Goal: Information Seeking & Learning: Compare options

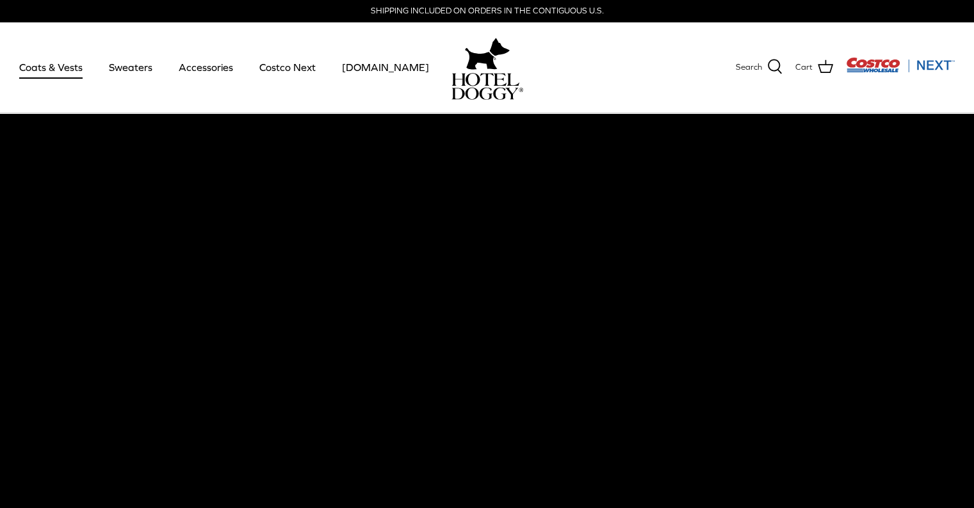
click at [37, 67] on link "Coats & Vests" at bounding box center [51, 67] width 86 height 44
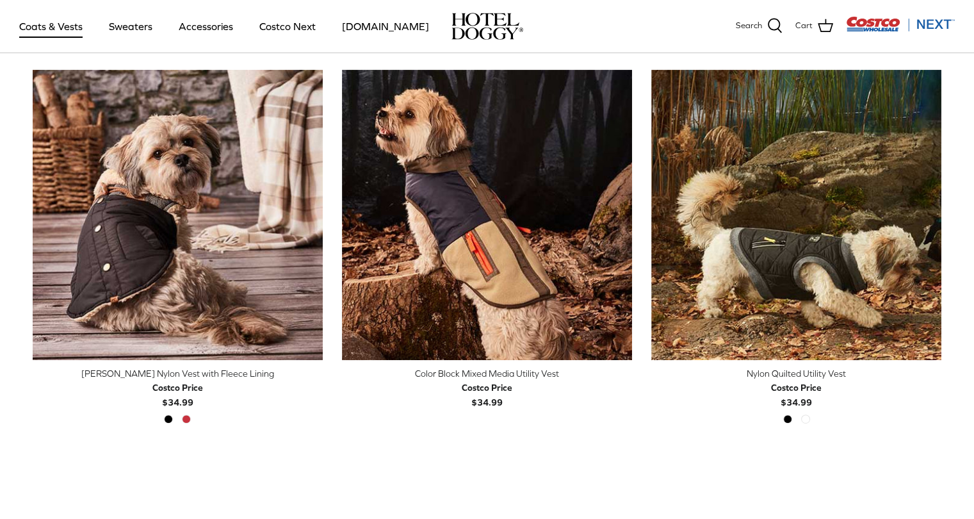
scroll to position [325, 0]
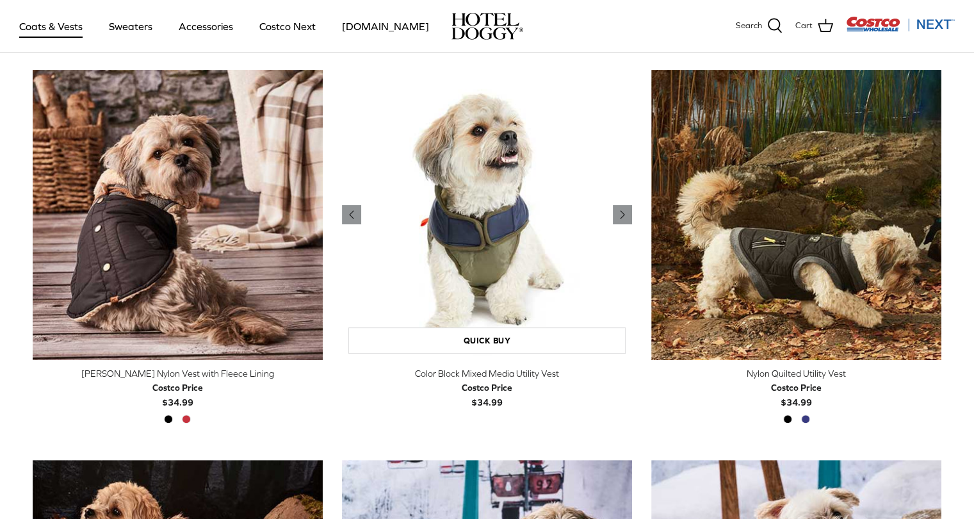
click at [482, 263] on img "Color Block Mixed Media Utility Vest" at bounding box center [487, 215] width 290 height 290
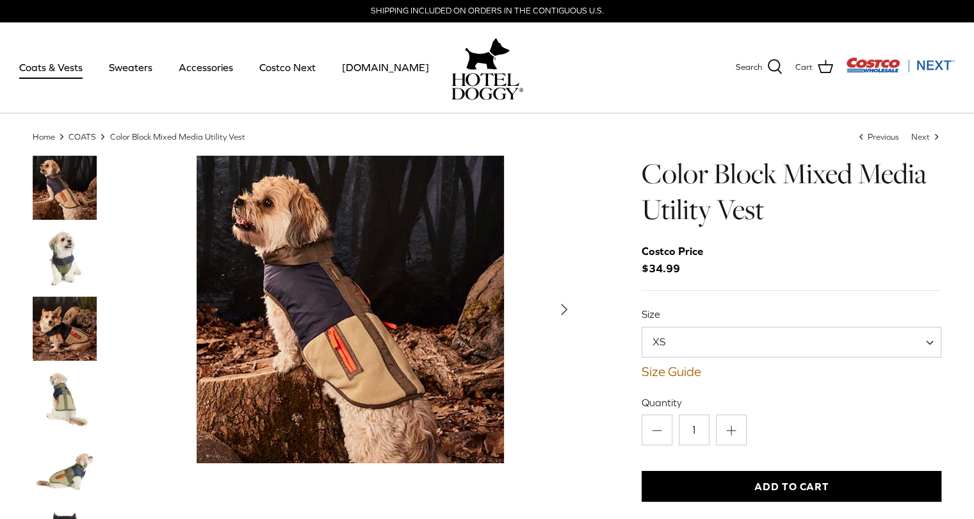
click at [482, 263] on img "Show Gallery" at bounding box center [350, 309] width 307 height 307
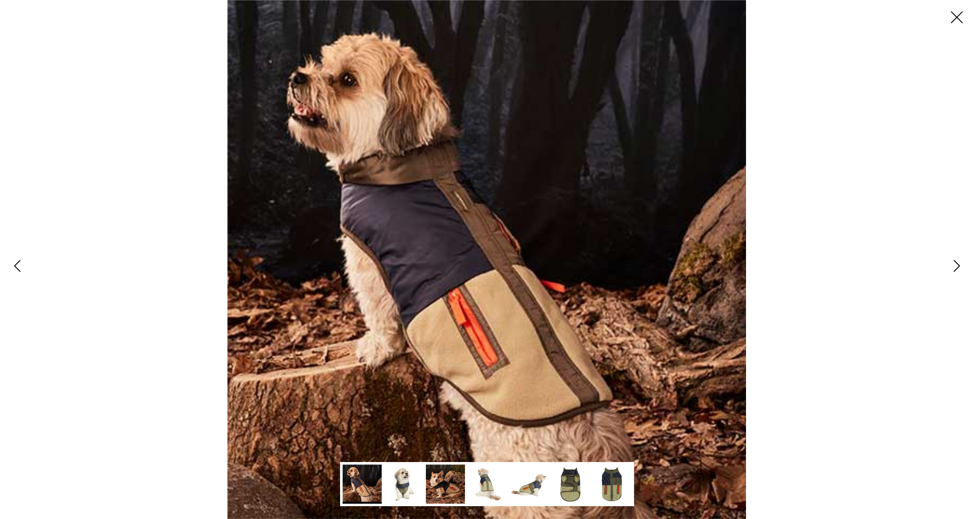
click at [569, 490] on img at bounding box center [570, 483] width 39 height 39
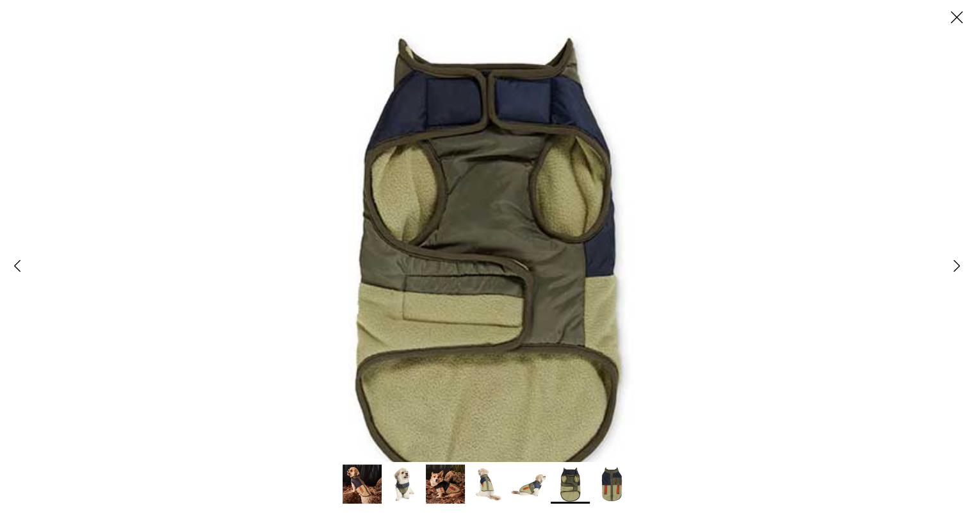
click at [957, 12] on icon "Close" at bounding box center [957, 17] width 22 height 22
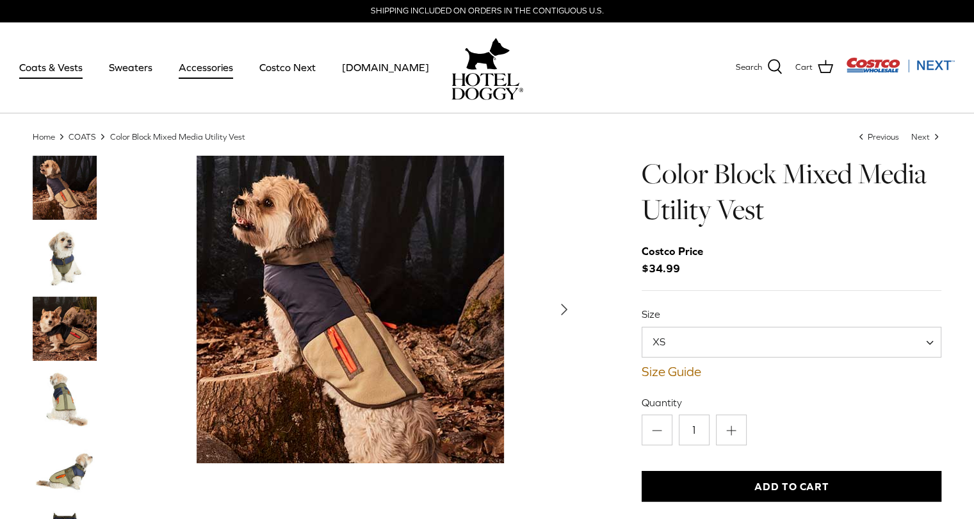
click at [212, 64] on link "Accessories" at bounding box center [205, 67] width 77 height 44
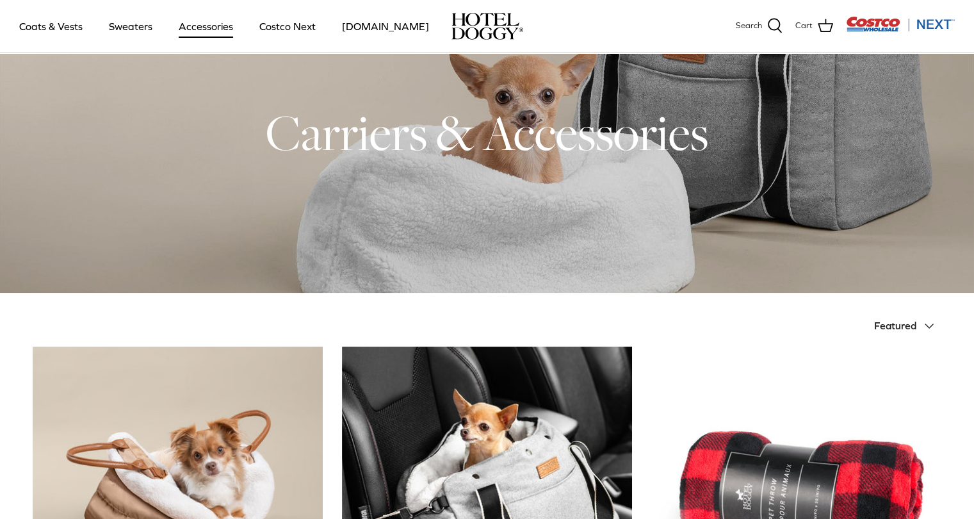
scroll to position [46, 0]
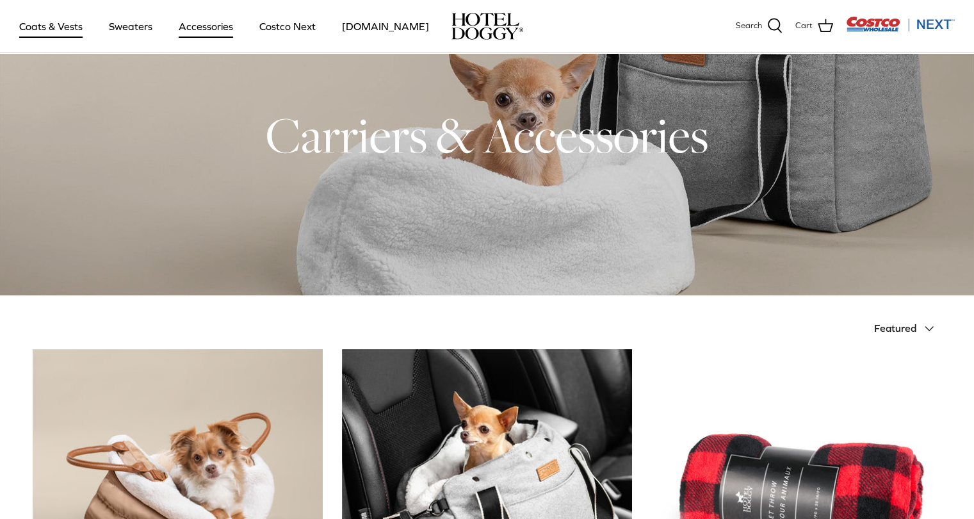
click at [69, 24] on link "Coats & Vests" at bounding box center [51, 26] width 86 height 44
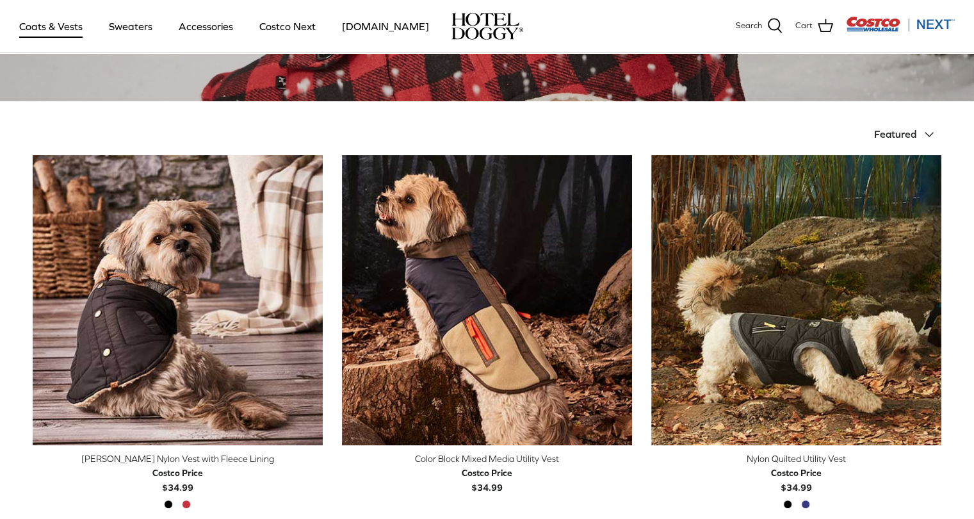
scroll to position [241, 0]
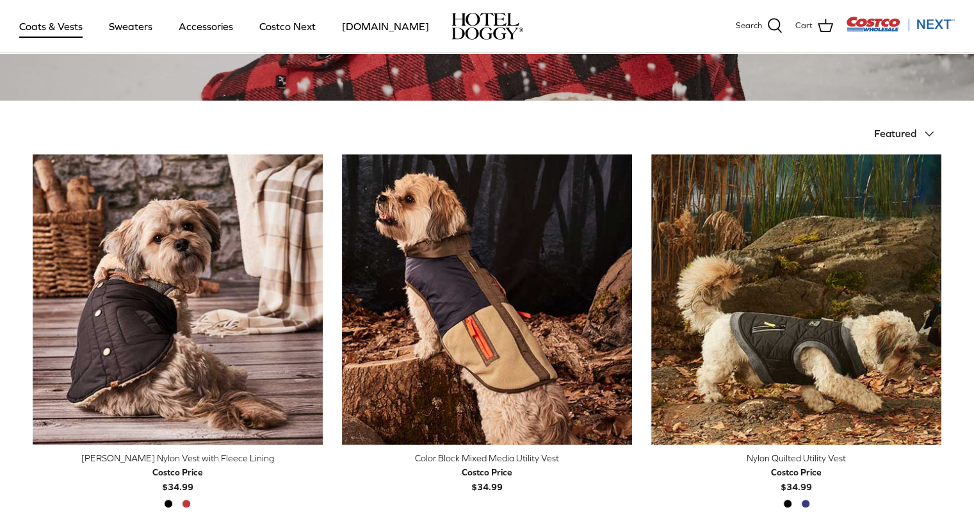
click at [240, 216] on img "Melton Nylon Vest with Fleece Lining" at bounding box center [178, 299] width 290 height 290
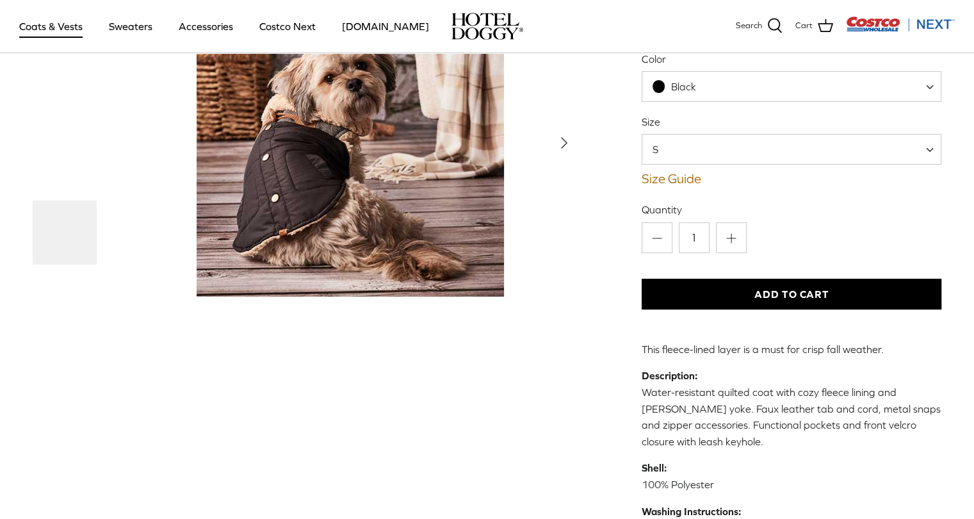
scroll to position [167, 0]
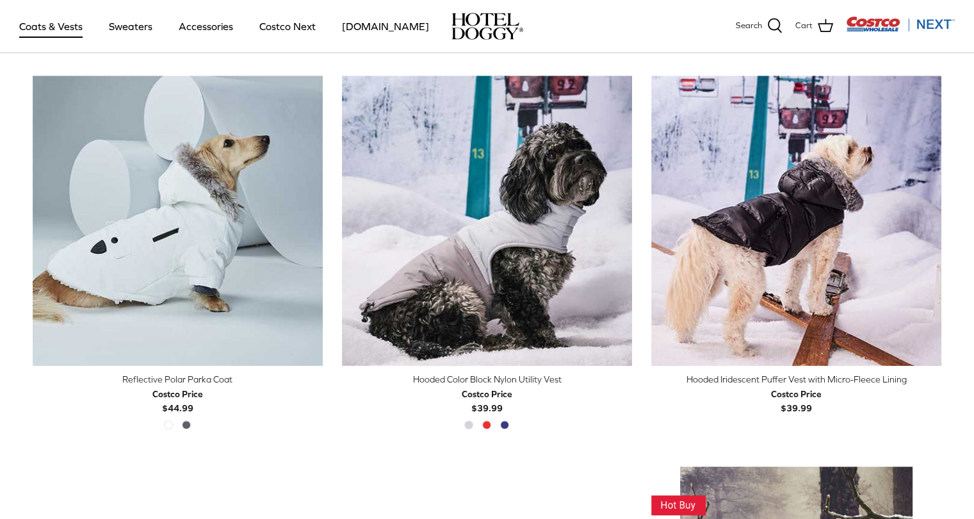
scroll to position [1101, 0]
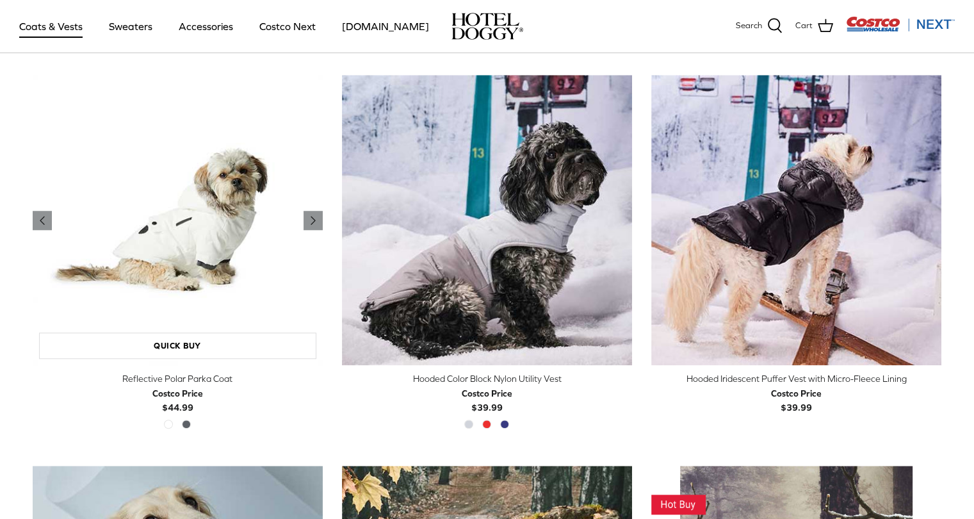
drag, startPoint x: 223, startPoint y: 231, endPoint x: 282, endPoint y: 129, distance: 118.2
click at [282, 129] on img "Reflective Polar Parka Coat" at bounding box center [178, 220] width 290 height 290
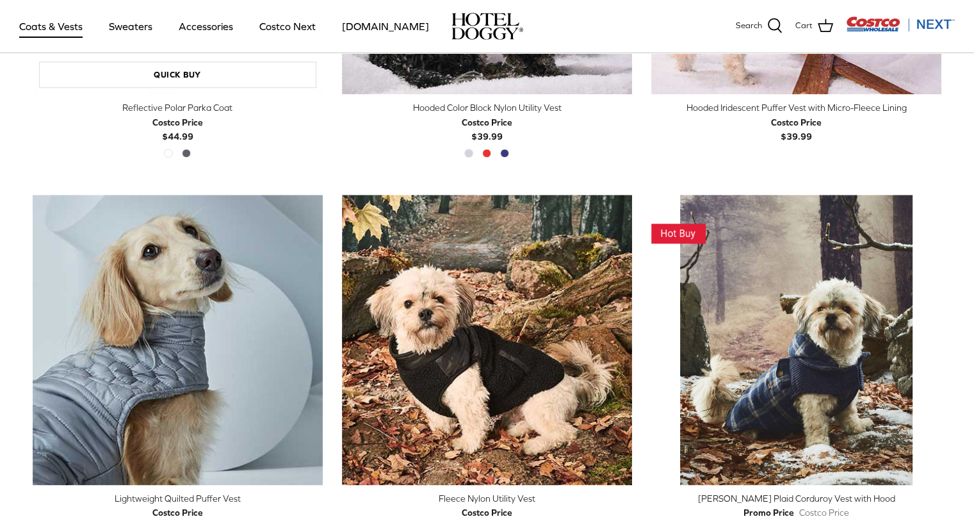
scroll to position [1372, 0]
click at [133, 218] on img "Lightweight Quilted Puffer Vest" at bounding box center [178, 339] width 290 height 290
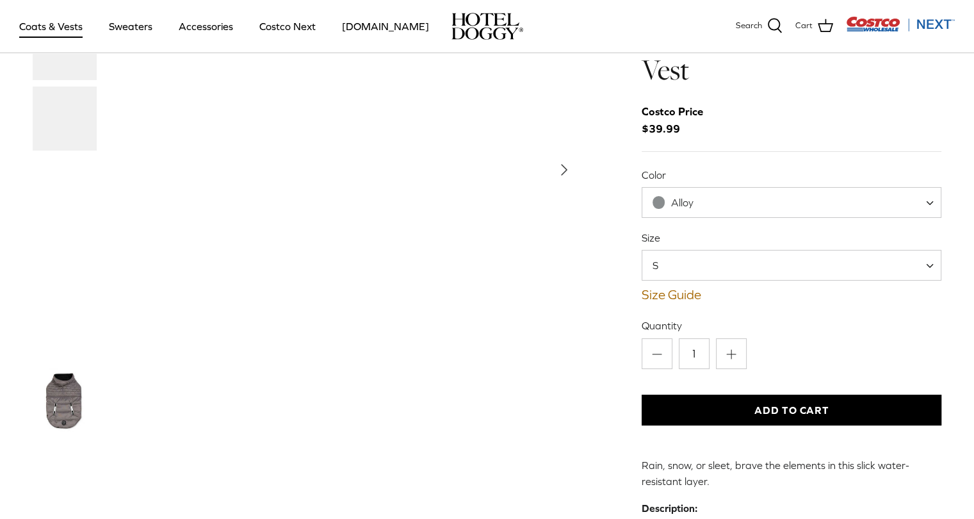
scroll to position [49, 0]
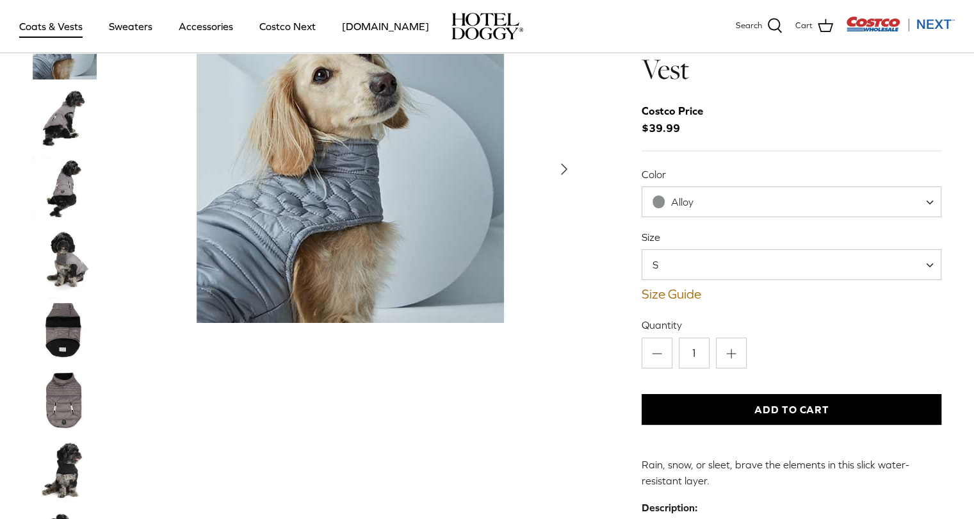
click at [60, 183] on img "Thumbnail Link" at bounding box center [65, 188] width 64 height 64
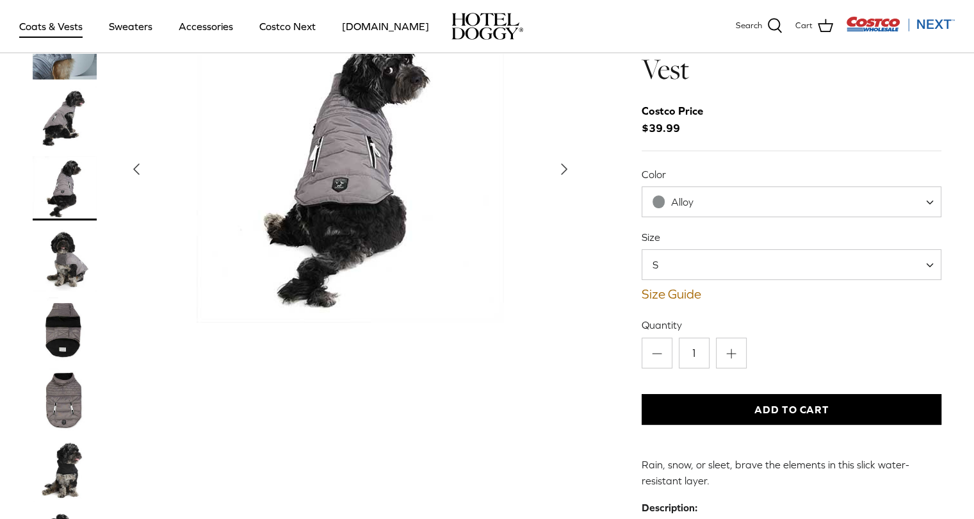
click at [66, 254] on img "Thumbnail Link" at bounding box center [65, 259] width 64 height 64
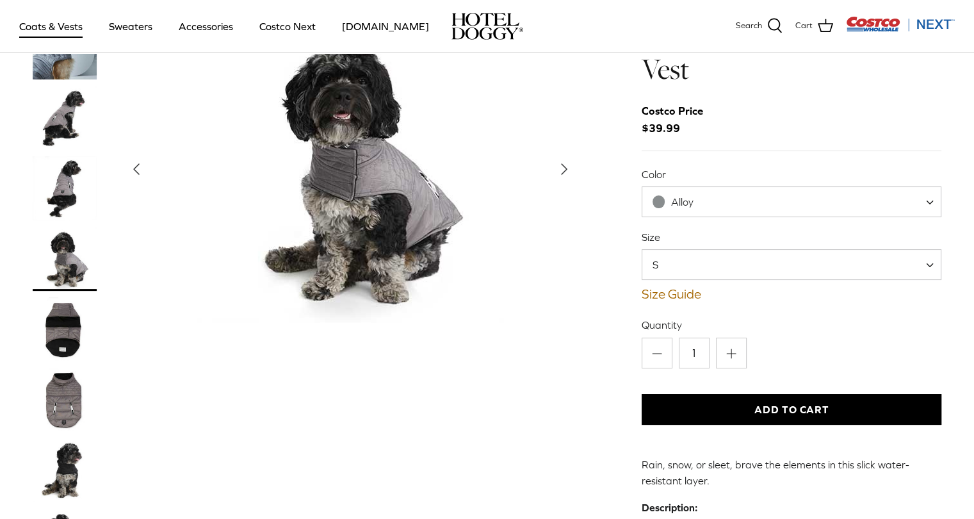
click at [58, 330] on img "Thumbnail Link" at bounding box center [65, 329] width 64 height 64
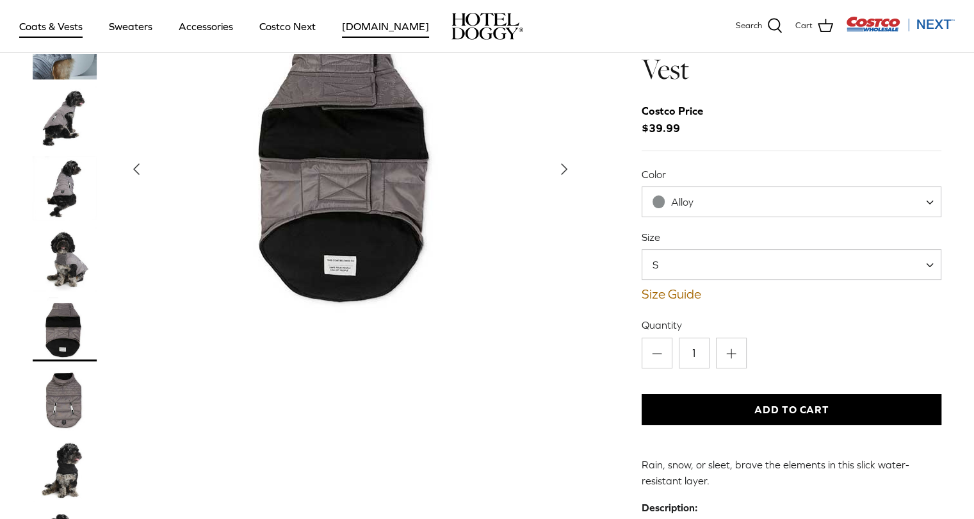
click at [370, 24] on link "[DOMAIN_NAME]" at bounding box center [385, 26] width 110 height 44
